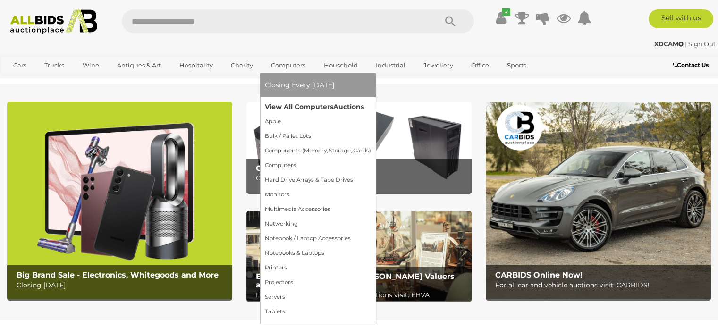
click at [282, 104] on link "View All Computers Auctions" at bounding box center [318, 107] width 106 height 15
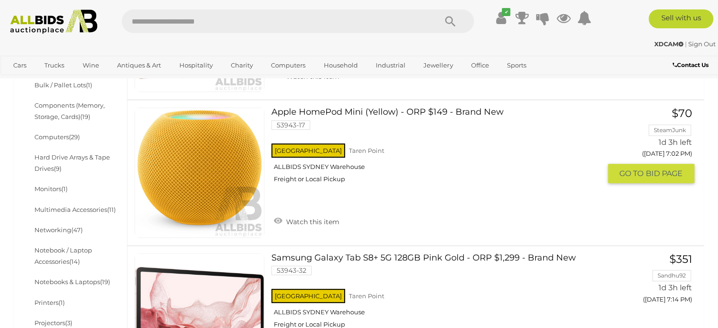
scroll to position [283, 0]
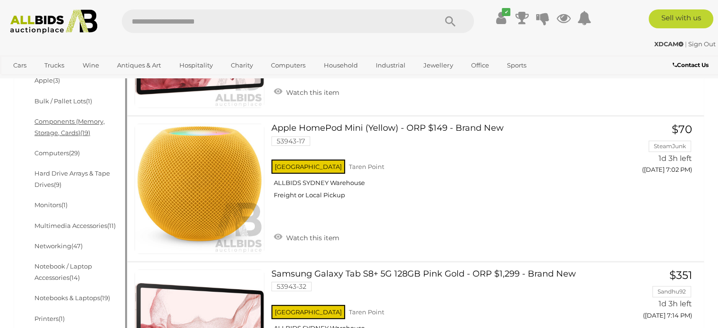
click at [70, 120] on link "Components (Memory, Storage, Cards) (19)" at bounding box center [69, 127] width 70 height 18
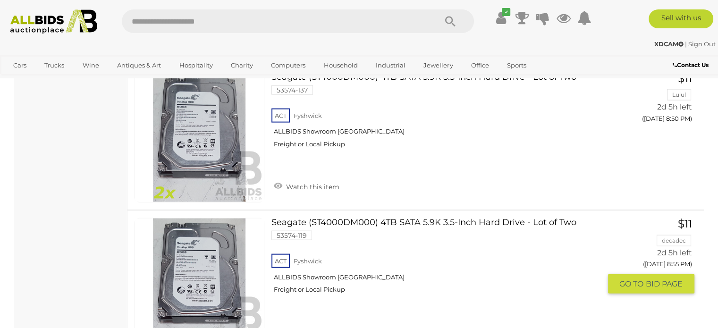
scroll to position [1841, 0]
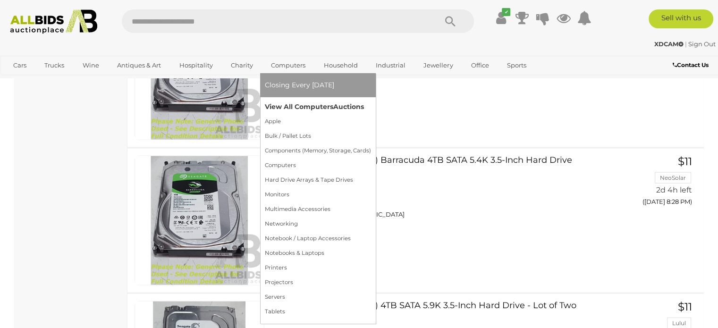
click at [286, 109] on link "View All Computers Auctions" at bounding box center [318, 107] width 106 height 15
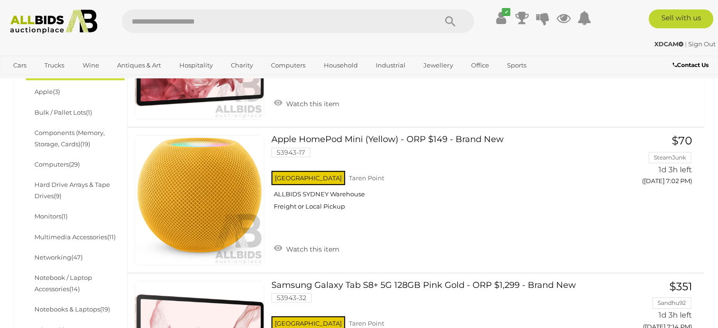
scroll to position [283, 0]
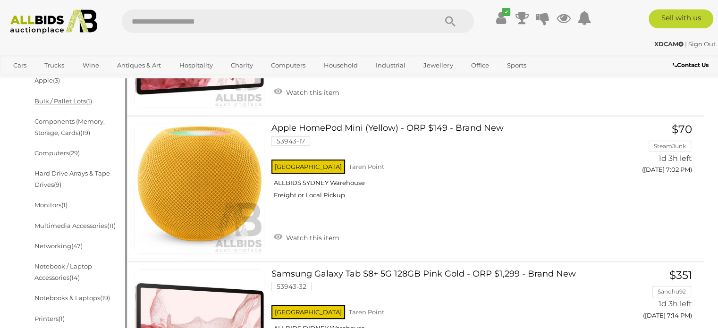
click at [77, 101] on link "Bulk / Pallet Lots (1)" at bounding box center [63, 101] width 58 height 8
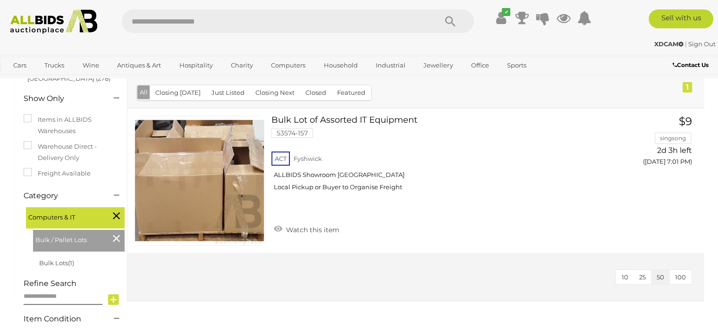
scroll to position [142, 0]
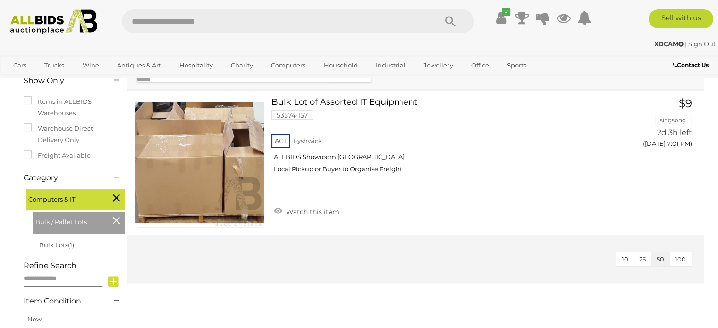
click at [118, 219] on icon at bounding box center [116, 220] width 7 height 12
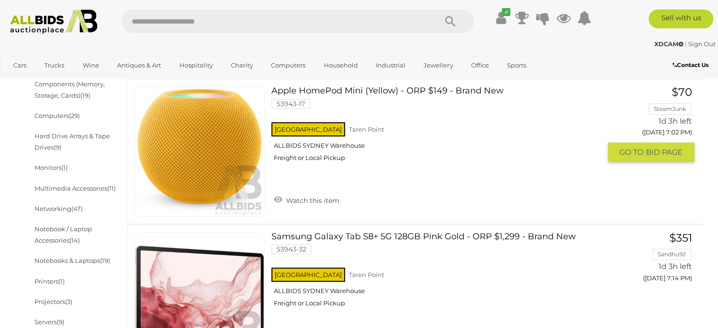
scroll to position [330, 0]
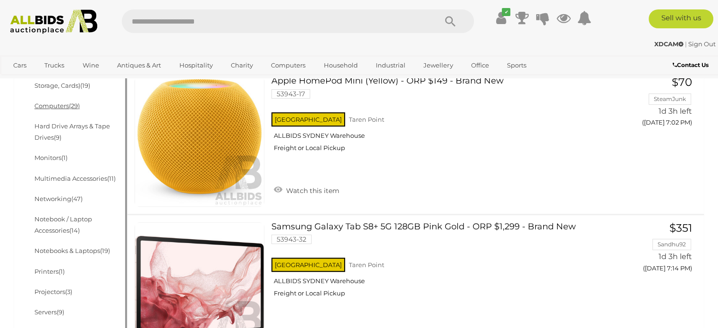
click at [62, 109] on link "Computers (29)" at bounding box center [56, 106] width 45 height 8
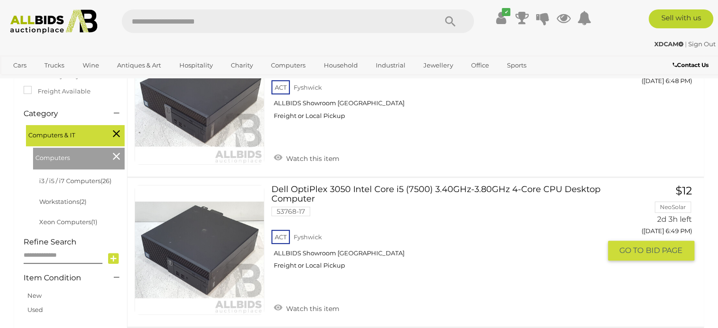
scroll to position [236, 0]
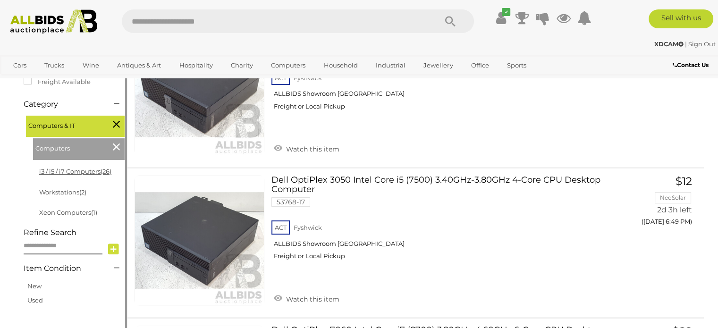
click at [99, 169] on link "i3 / i5 / i7 Computers (26)" at bounding box center [75, 172] width 72 height 8
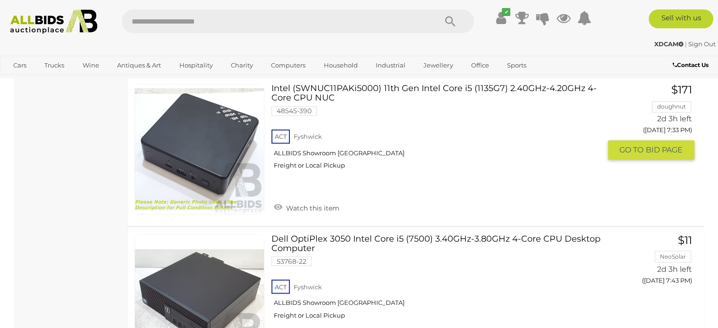
scroll to position [1699, 0]
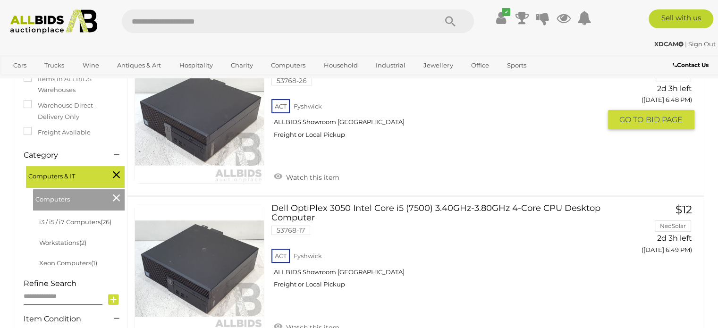
scroll to position [236, 0]
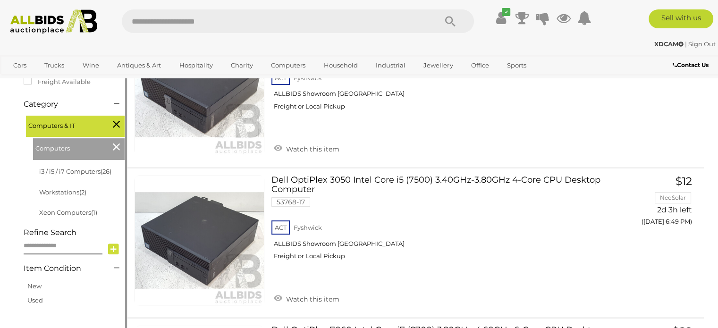
click at [115, 147] on icon at bounding box center [116, 147] width 7 height 12
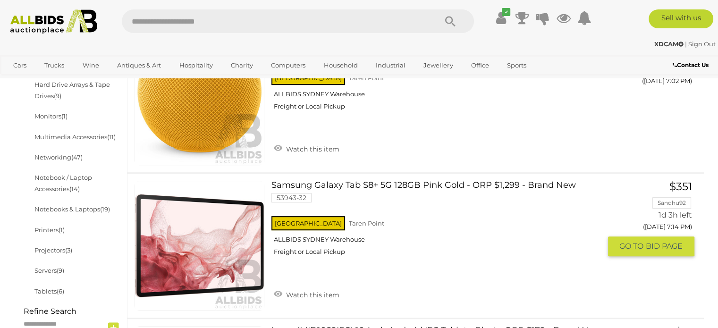
scroll to position [425, 0]
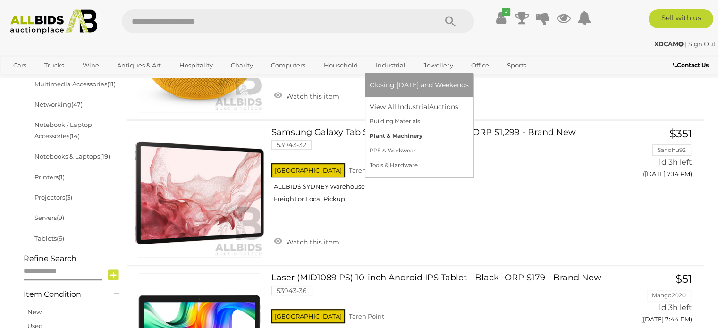
click at [384, 137] on link "Plant & Machinery" at bounding box center [419, 136] width 99 height 15
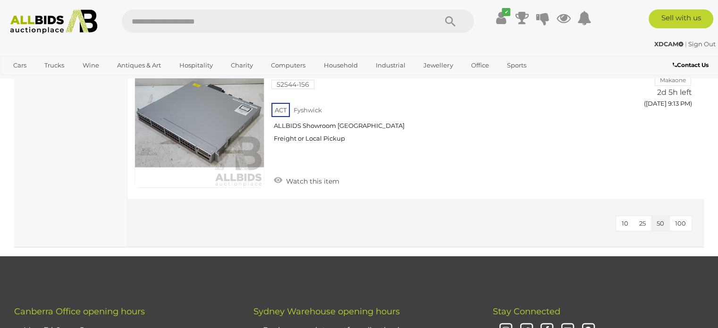
scroll to position [6890, 0]
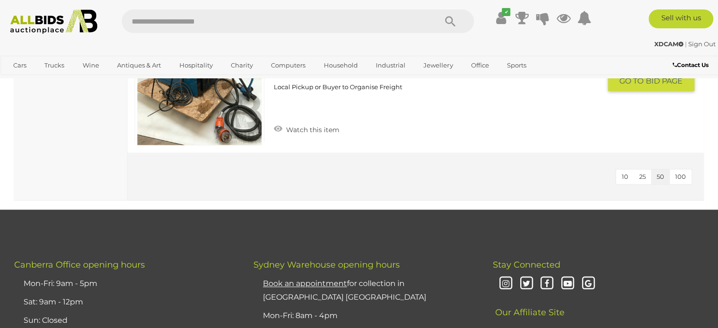
scroll to position [991, 0]
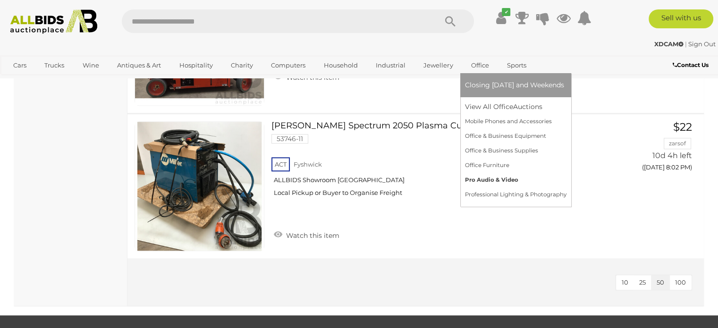
click at [478, 178] on link "Pro Audio & Video" at bounding box center [515, 180] width 101 height 15
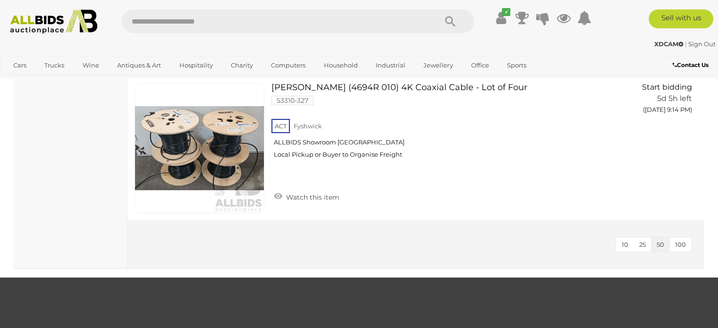
scroll to position [7174, 0]
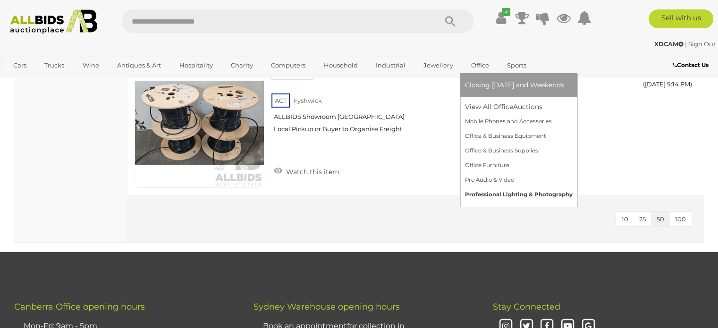
click at [486, 194] on link "Professional Lighting & Photography" at bounding box center [519, 194] width 108 height 15
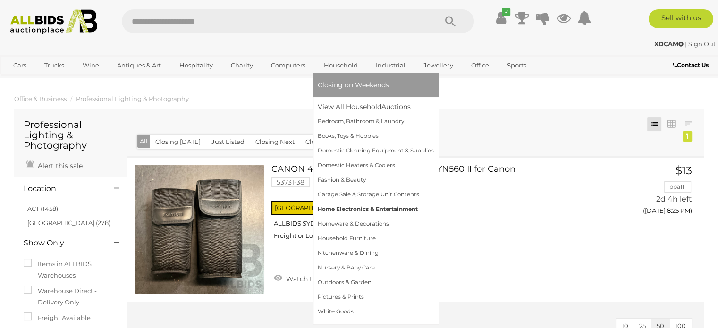
click at [345, 206] on link "Home Electronics & Entertainment" at bounding box center [376, 209] width 116 height 15
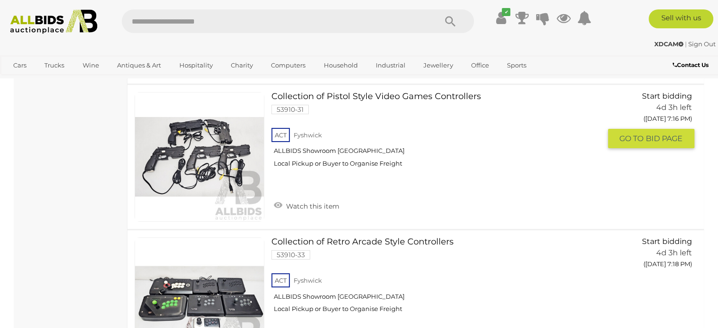
scroll to position [7268, 0]
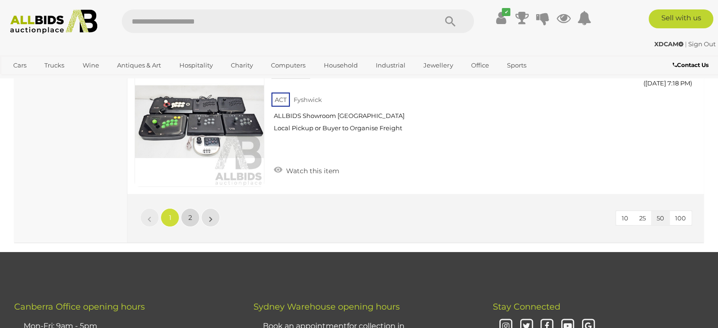
click at [193, 208] on link "2" at bounding box center [190, 217] width 19 height 19
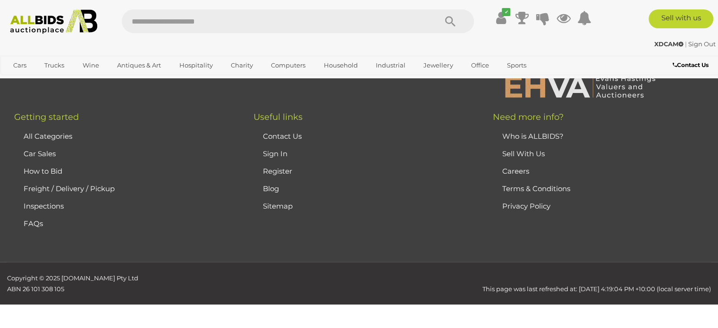
scroll to position [62, 0]
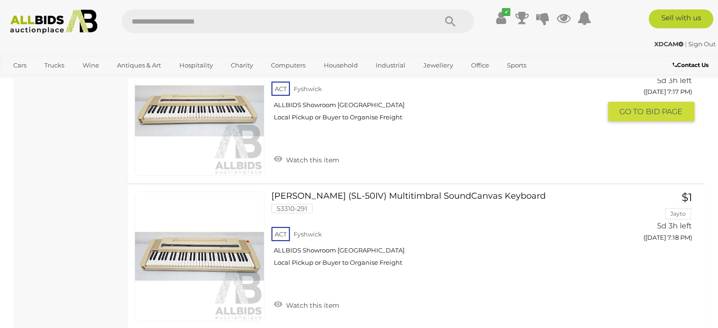
scroll to position [3035, 0]
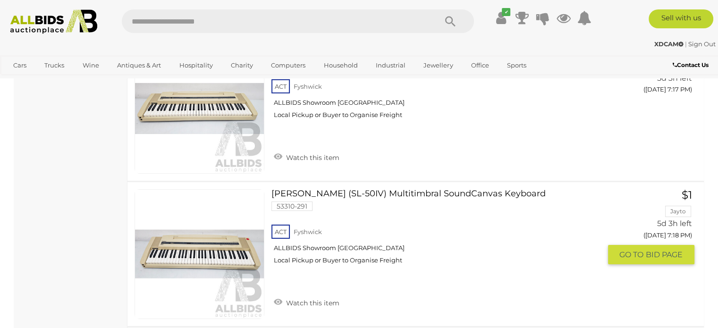
click at [381, 189] on link "[PERSON_NAME] (SL-50IV) Multitimbral SoundCanvas Keyboard 53310-291 ACT [GEOGRA…" at bounding box center [439, 230] width 322 height 83
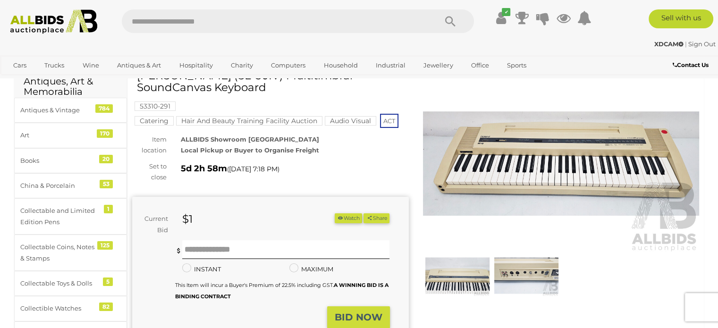
scroll to position [94, 0]
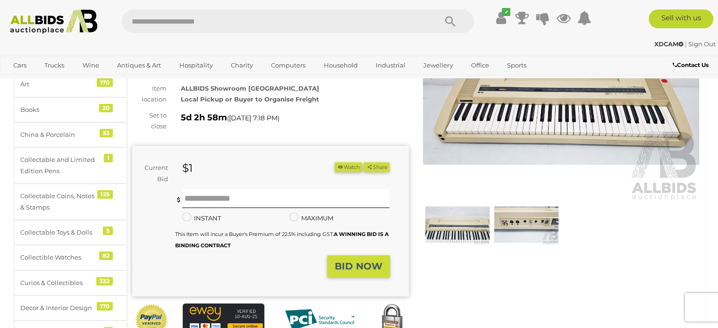
click at [495, 216] on img at bounding box center [526, 225] width 64 height 42
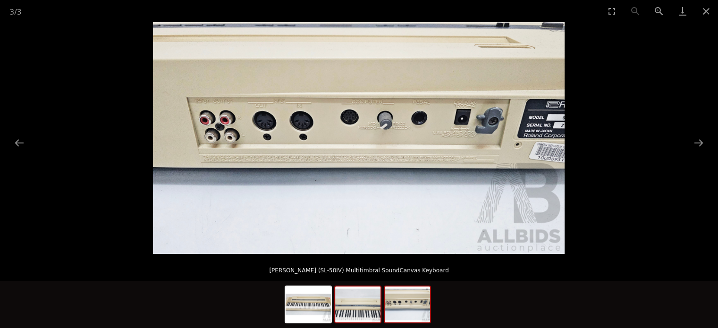
click at [366, 299] on img at bounding box center [357, 304] width 45 height 36
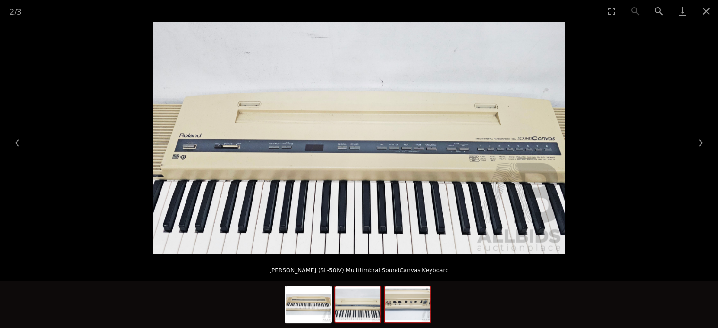
click at [411, 299] on img at bounding box center [407, 304] width 45 height 36
